Goal: Task Accomplishment & Management: Manage account settings

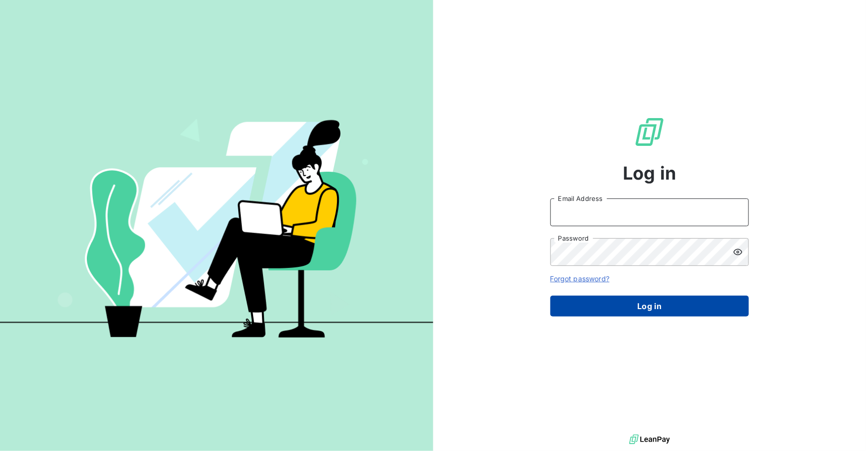
type input "[EMAIL_ADDRESS][DOMAIN_NAME]"
click at [642, 307] on button "Log in" at bounding box center [649, 306] width 198 height 21
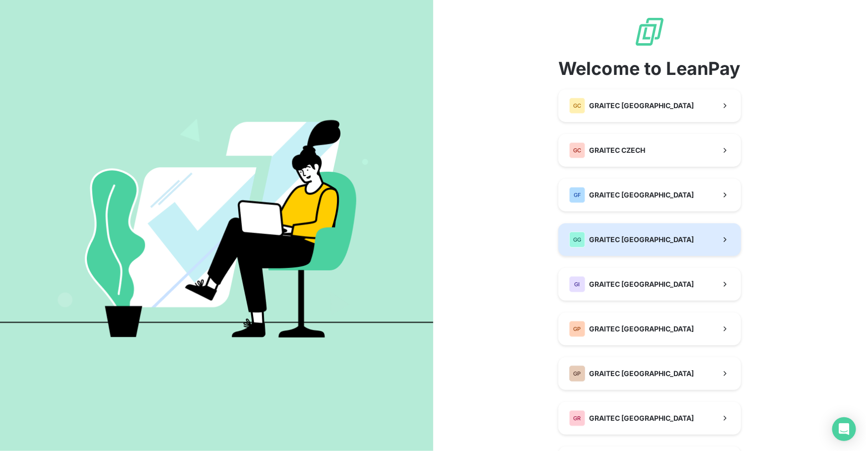
click at [596, 237] on span "GRAITEC [GEOGRAPHIC_DATA]" at bounding box center [641, 240] width 105 height 10
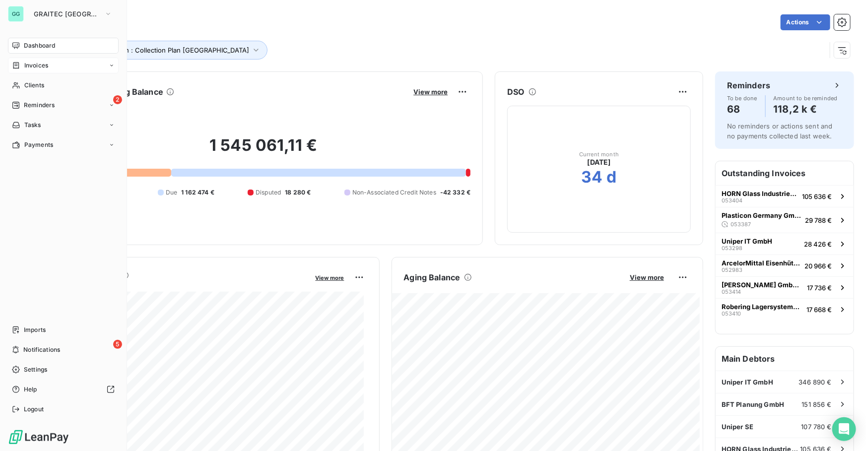
click at [33, 66] on span "Invoices" at bounding box center [36, 65] width 24 height 9
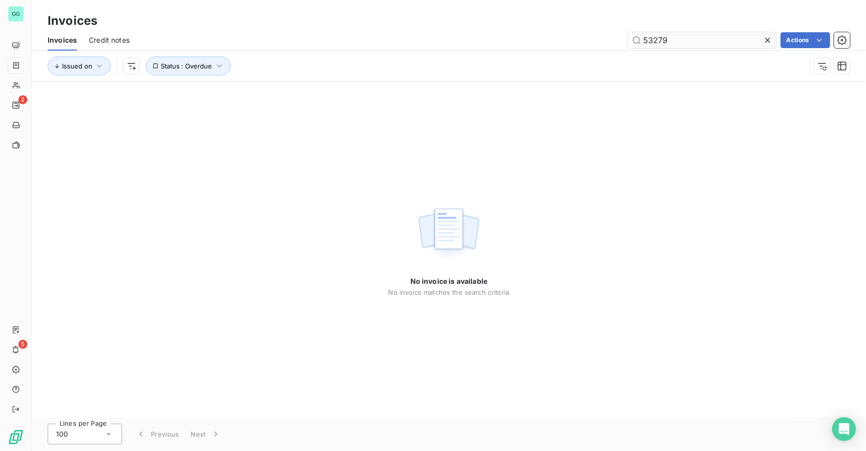
drag, startPoint x: 645, startPoint y: 40, endPoint x: 635, endPoint y: 45, distance: 11.3
click at [645, 40] on input "53279" at bounding box center [702, 40] width 149 height 16
click at [191, 64] on span "Status : Overdue" at bounding box center [187, 66] width 52 height 8
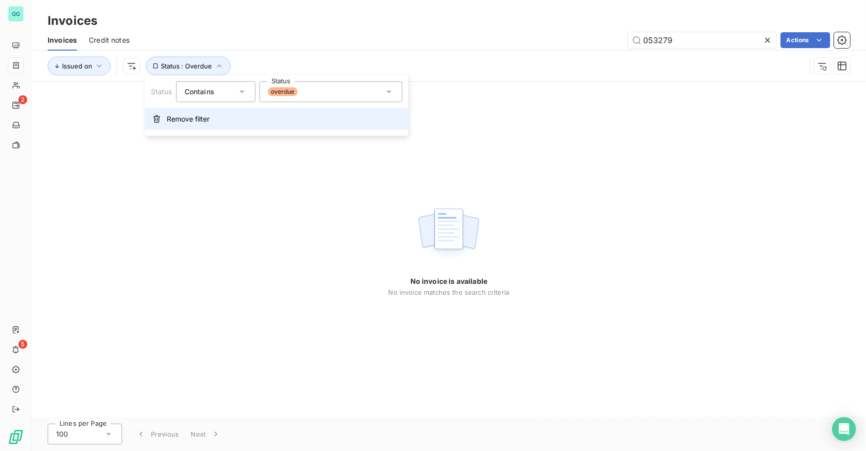
click at [171, 111] on button "Remove filter" at bounding box center [276, 119] width 263 height 22
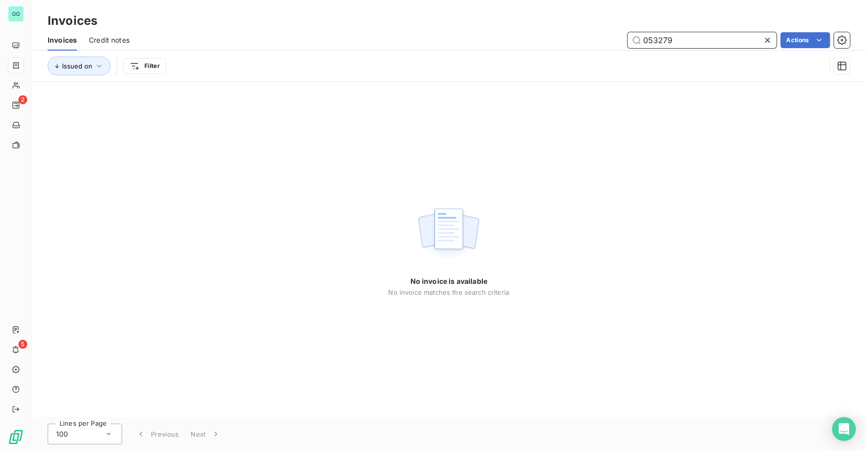
click at [701, 38] on input "053279" at bounding box center [702, 40] width 149 height 16
drag, startPoint x: 636, startPoint y: 38, endPoint x: 576, endPoint y: 39, distance: 59.5
click at [577, 39] on div "053279 Actions" at bounding box center [495, 40] width 708 height 16
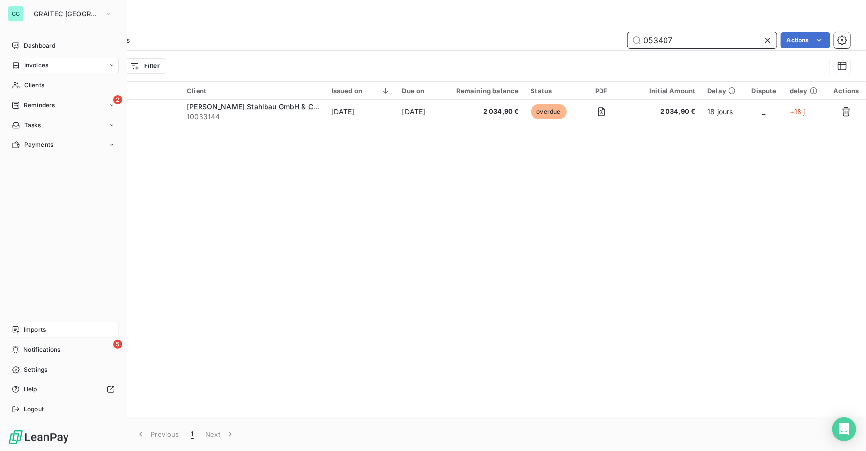
type input "053407"
click at [34, 334] on span "Imports" at bounding box center [35, 329] width 22 height 9
